Goal: Task Accomplishment & Management: Use online tool/utility

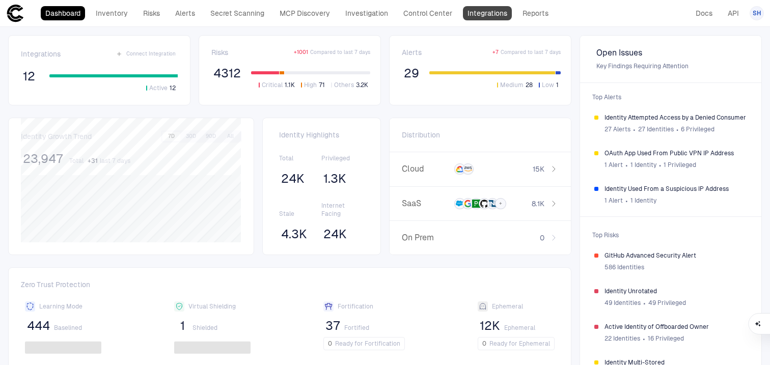
click at [491, 10] on link "Integrations" at bounding box center [487, 13] width 49 height 14
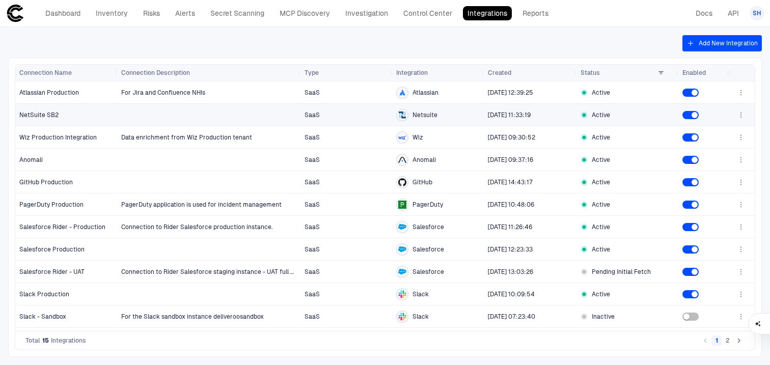
click at [44, 107] on div "NetSuite SB2" at bounding box center [66, 114] width 94 height 21
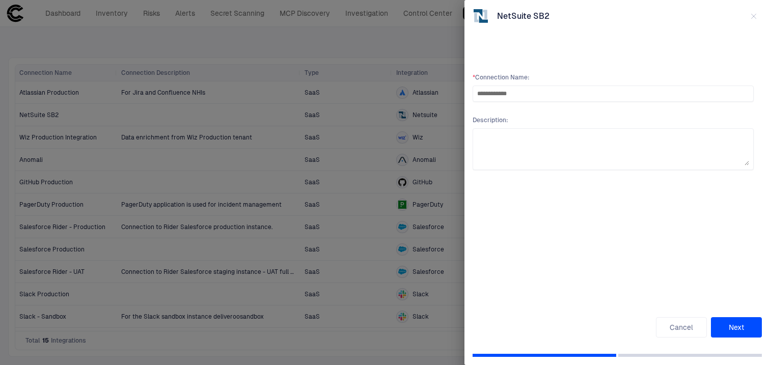
click at [737, 322] on button "Next" at bounding box center [736, 327] width 51 height 20
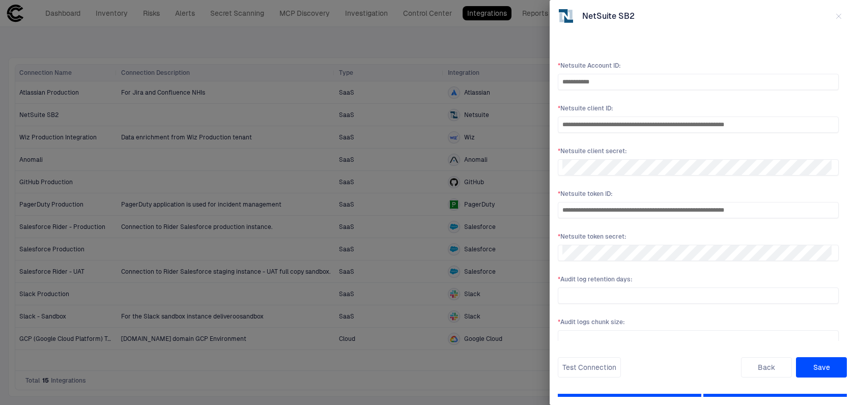
scroll to position [11, 0]
click at [597, 365] on button "Test Connection" at bounding box center [589, 367] width 63 height 20
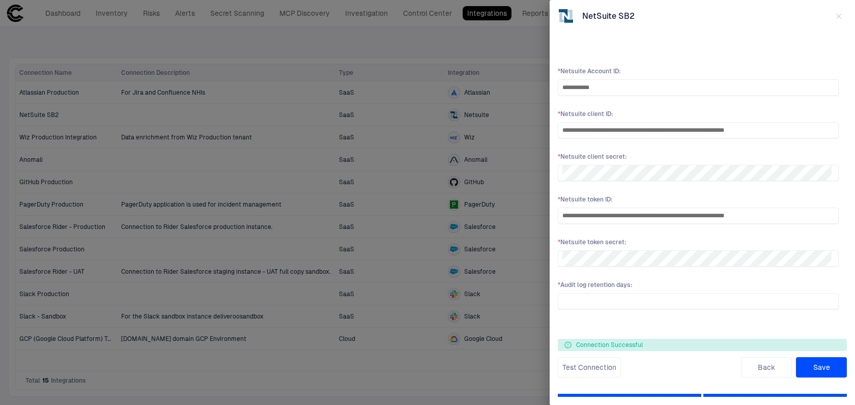
scroll to position [7, 0]
click at [760, 365] on button "Back" at bounding box center [766, 367] width 51 height 20
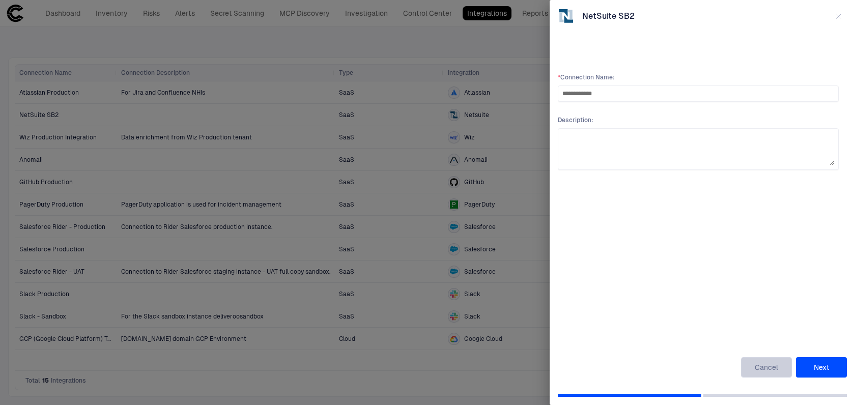
click at [769, 363] on button "Cancel" at bounding box center [766, 367] width 51 height 20
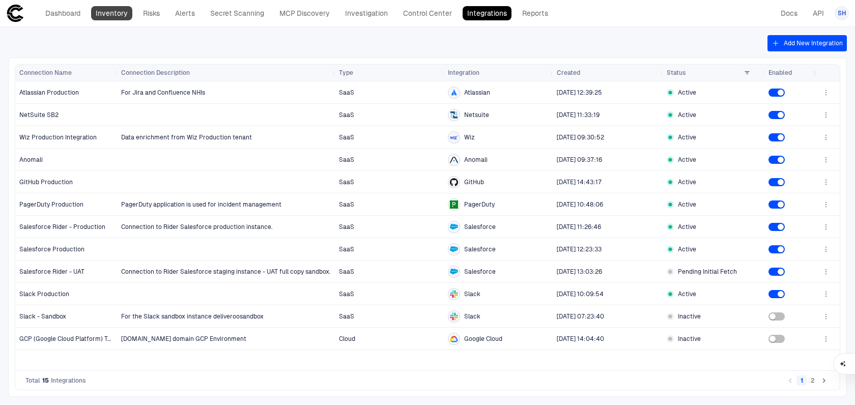
click at [124, 12] on link "Inventory" at bounding box center [111, 13] width 41 height 14
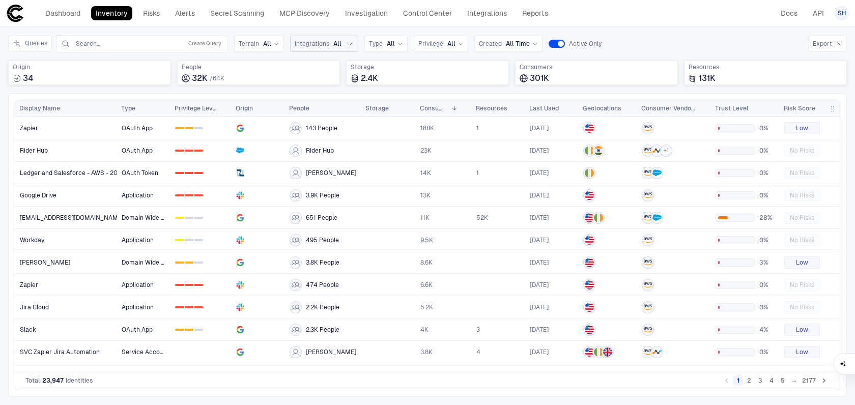
click at [309, 45] on span "Integrations" at bounding box center [312, 44] width 35 height 8
type input "***"
click at [337, 81] on span "Netsuite" at bounding box center [349, 85] width 25 height 8
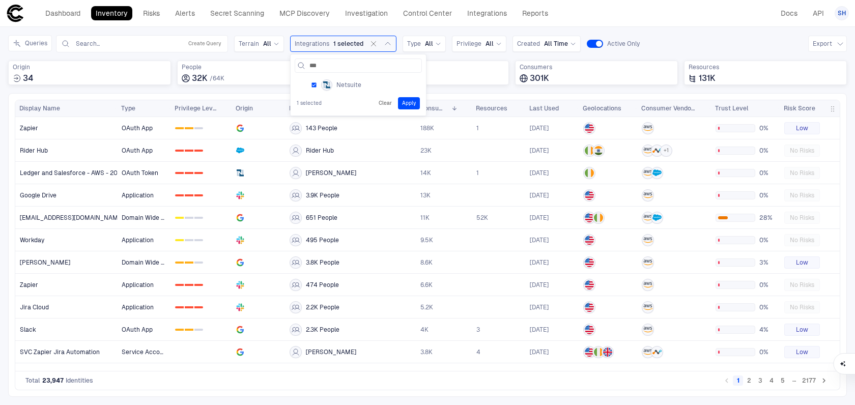
click at [418, 101] on div "1 selected Clear Apply" at bounding box center [358, 103] width 127 height 16
click at [411, 101] on button "Apply" at bounding box center [409, 103] width 22 height 12
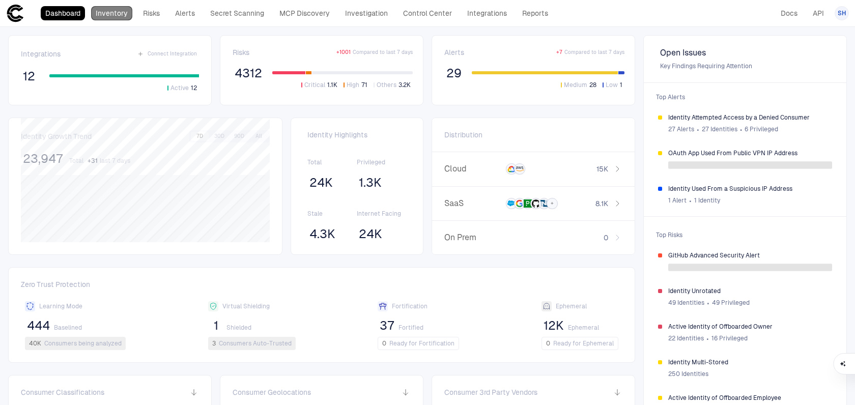
click at [118, 15] on link "Inventory" at bounding box center [111, 13] width 41 height 14
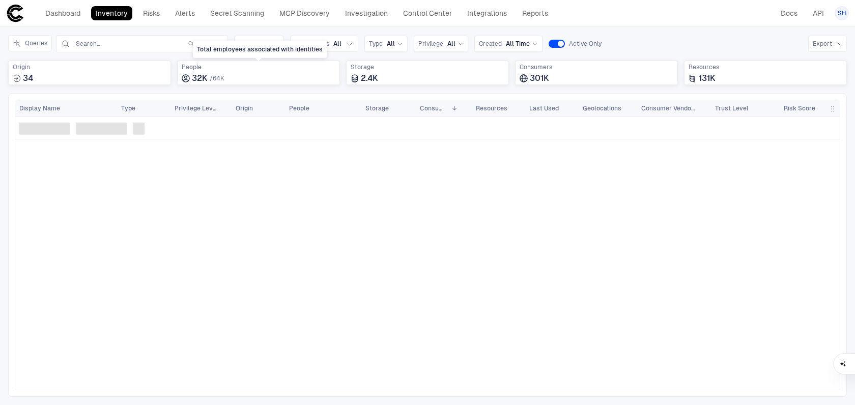
click at [322, 41] on div "Total employees associated with identities" at bounding box center [260, 49] width 134 height 17
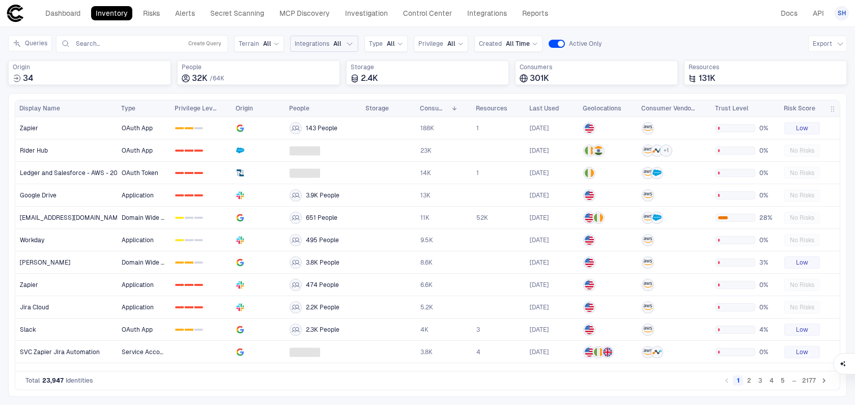
click at [346, 44] on icon "button" at bounding box center [350, 44] width 8 height 8
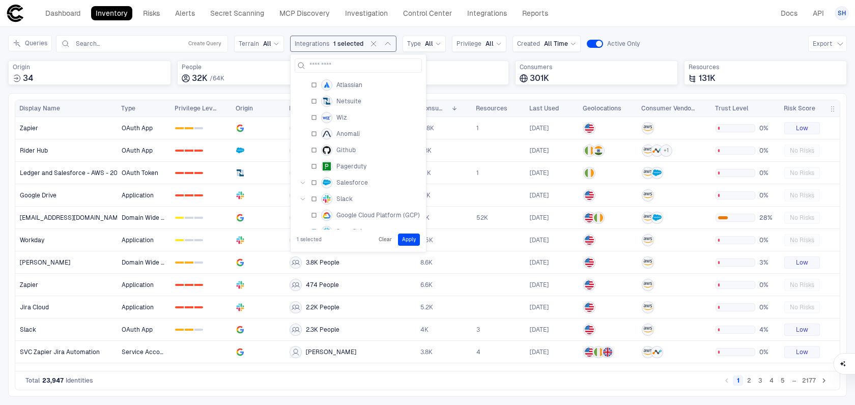
scroll to position [26, 0]
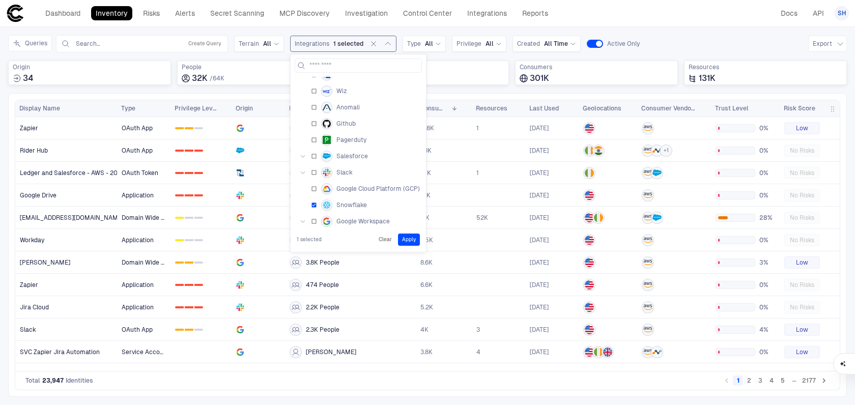
click at [413, 240] on button "Apply" at bounding box center [409, 240] width 22 height 12
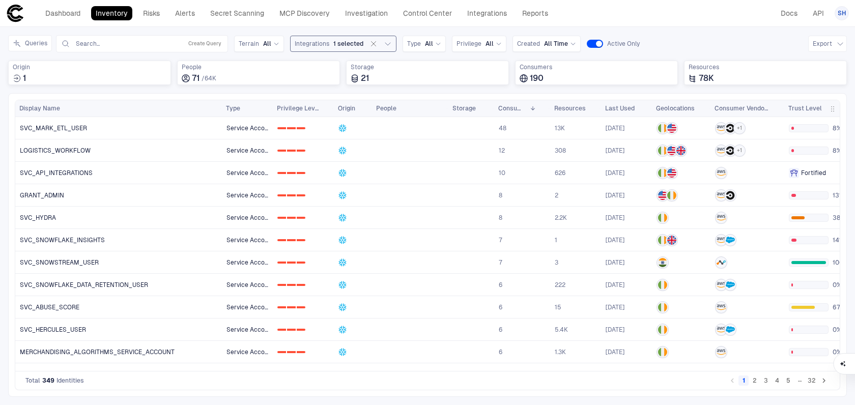
drag, startPoint x: 116, startPoint y: 106, endPoint x: 221, endPoint y: 112, distance: 105.5
click at [221, 112] on div at bounding box center [221, 108] width 4 height 16
click at [756, 383] on button "2" at bounding box center [755, 381] width 10 height 10
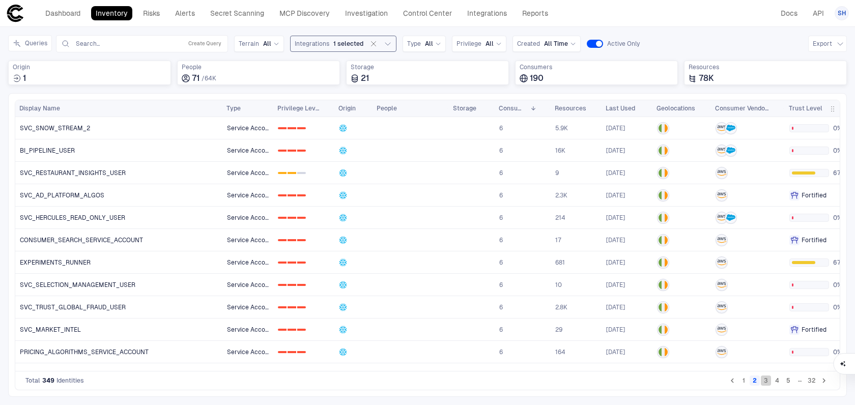
click at [767, 385] on button "3" at bounding box center [766, 381] width 10 height 10
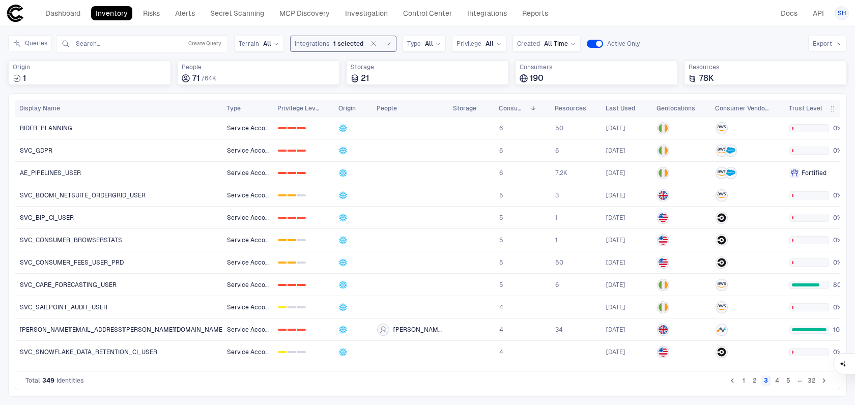
click at [780, 383] on button "4" at bounding box center [777, 381] width 10 height 10
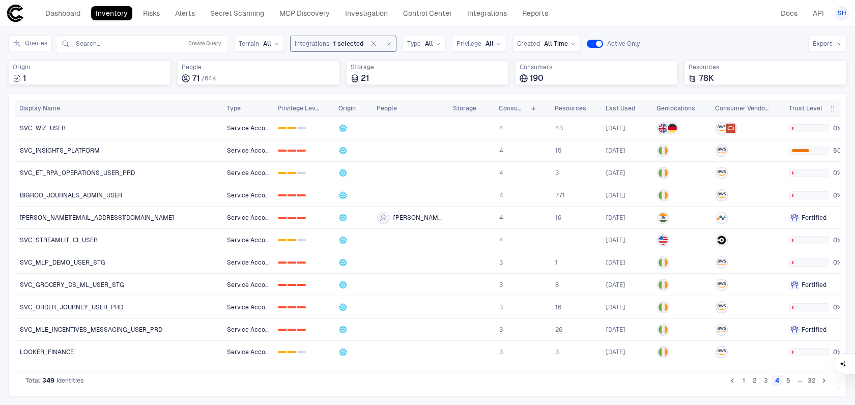
click at [794, 382] on button "5" at bounding box center [789, 381] width 10 height 10
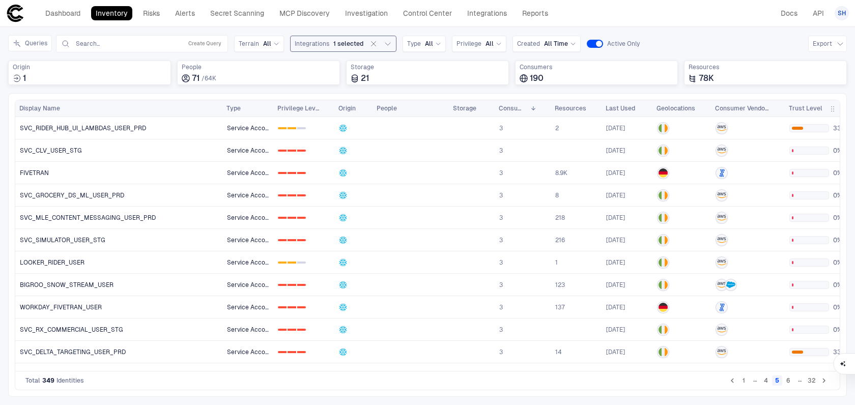
click at [801, 381] on div "…" at bounding box center [800, 381] width 10 height 10
click at [823, 382] on icon "Go to next page" at bounding box center [824, 380] width 9 height 9
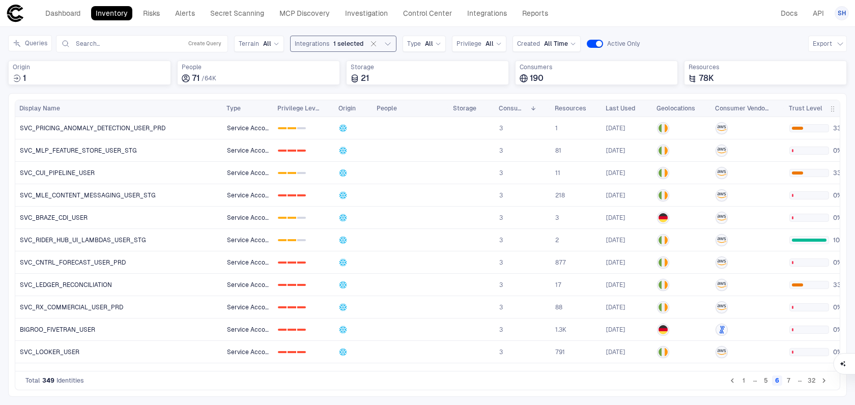
click at [789, 381] on button "7" at bounding box center [789, 381] width 10 height 10
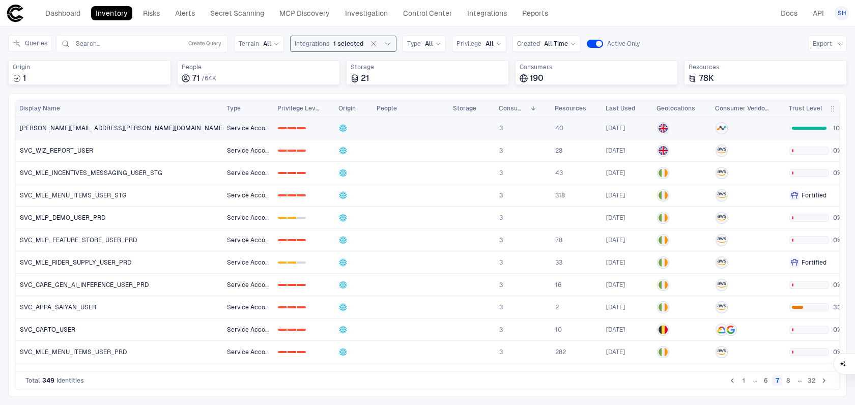
click at [144, 127] on link "jay.shah@deliveroo.co.uk" at bounding box center [119, 128] width 207 height 21
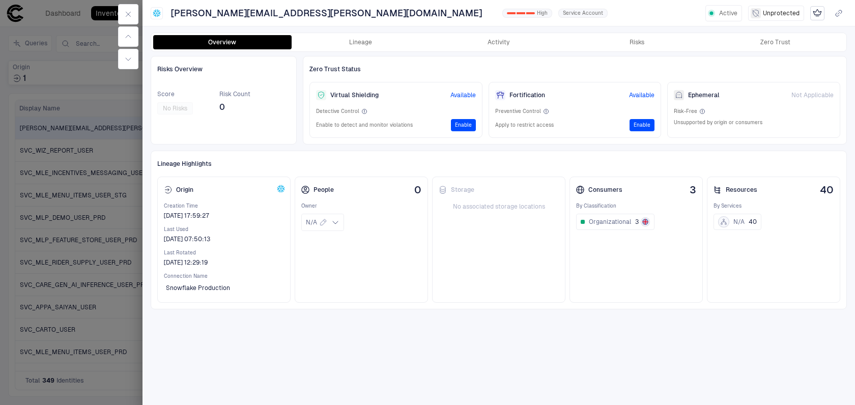
click at [99, 126] on div at bounding box center [427, 202] width 855 height 405
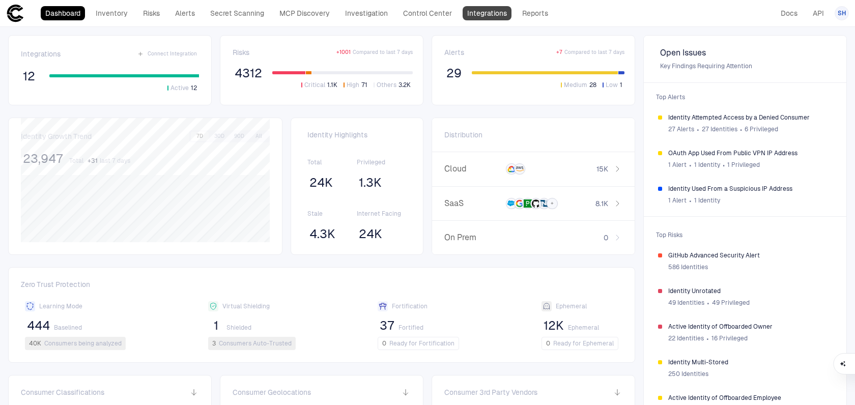
click at [499, 16] on link "Integrations" at bounding box center [487, 13] width 49 height 14
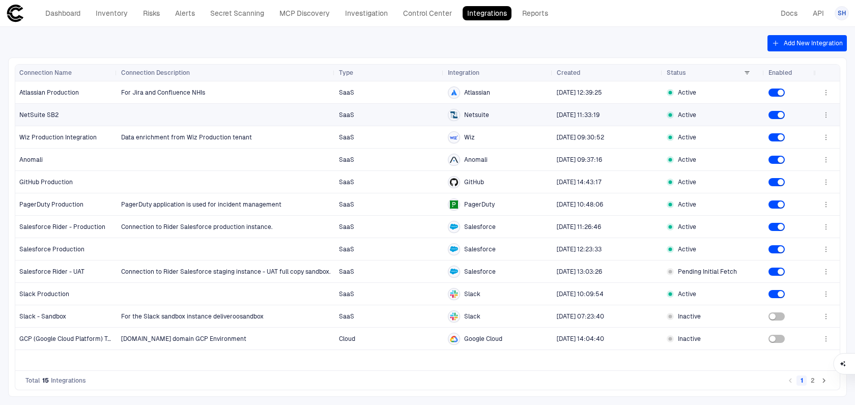
click at [96, 111] on div "NetSuite SB2" at bounding box center [66, 115] width 94 height 8
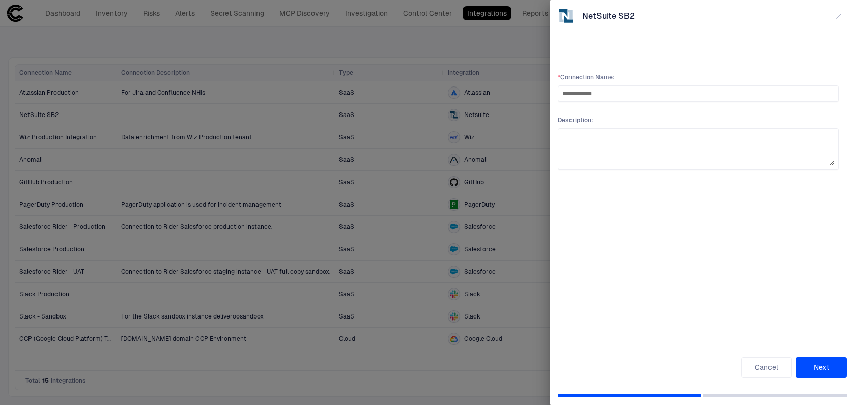
click at [827, 380] on div "**********" at bounding box center [702, 202] width 305 height 405
click at [823, 371] on button "Next" at bounding box center [821, 367] width 51 height 20
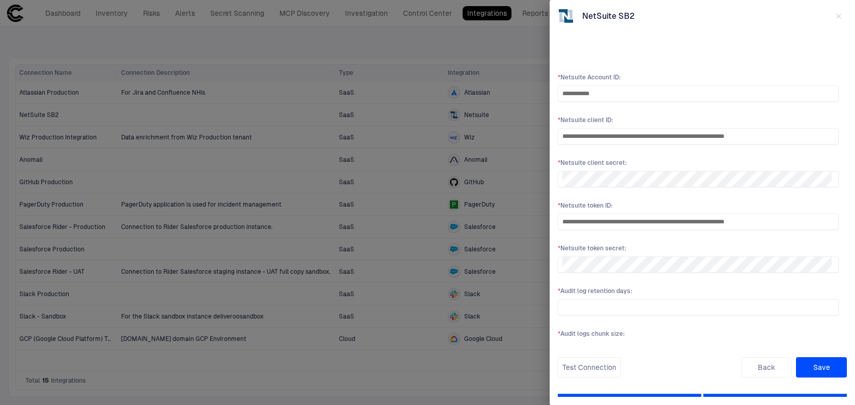
drag, startPoint x: 639, startPoint y: 94, endPoint x: 520, endPoint y: 93, distance: 119.7
click at [520, 93] on div "**********" at bounding box center [427, 202] width 855 height 405
click at [608, 99] on input "**********" at bounding box center [699, 93] width 272 height 15
click at [774, 371] on button "Back" at bounding box center [766, 367] width 51 height 20
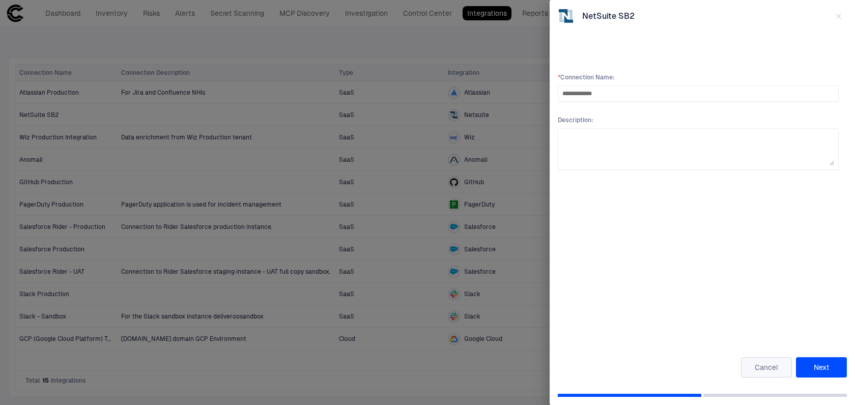
click at [760, 373] on button "Cancel" at bounding box center [766, 367] width 51 height 20
